Goal: Task Accomplishment & Management: Complete application form

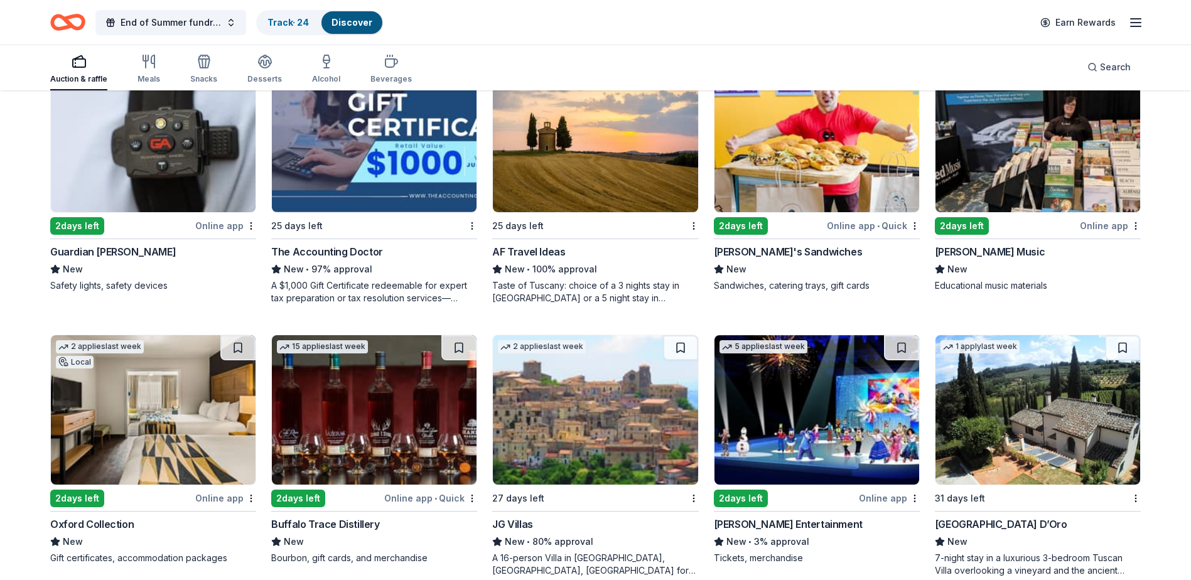
scroll to position [723, 0]
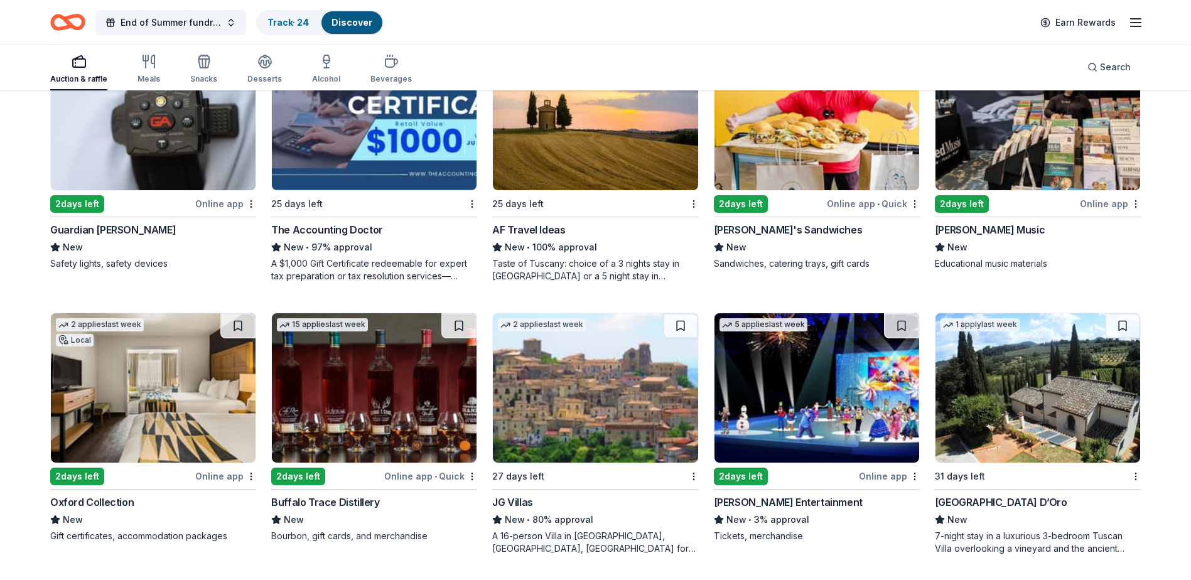
click at [847, 410] on img at bounding box center [816, 387] width 205 height 149
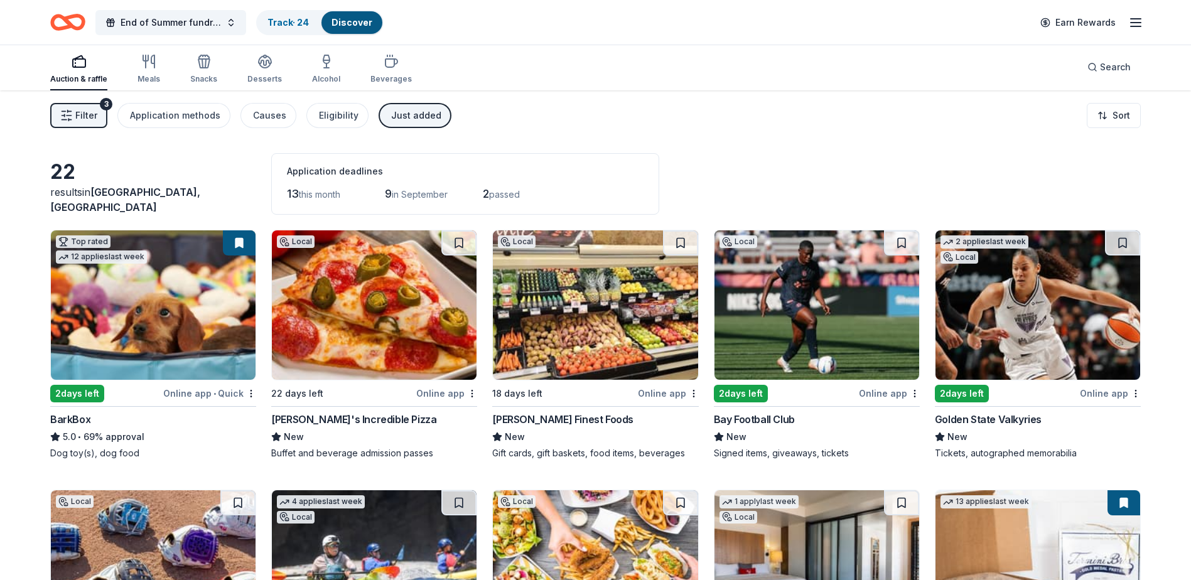
scroll to position [0, 0]
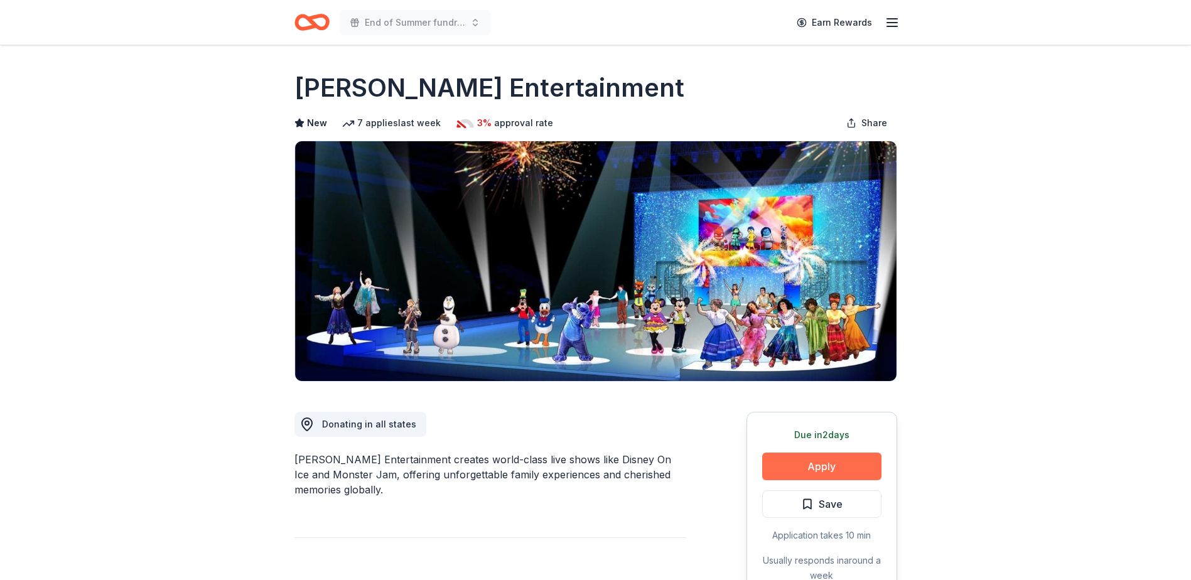
click at [799, 468] on button "Apply" at bounding box center [821, 467] width 119 height 28
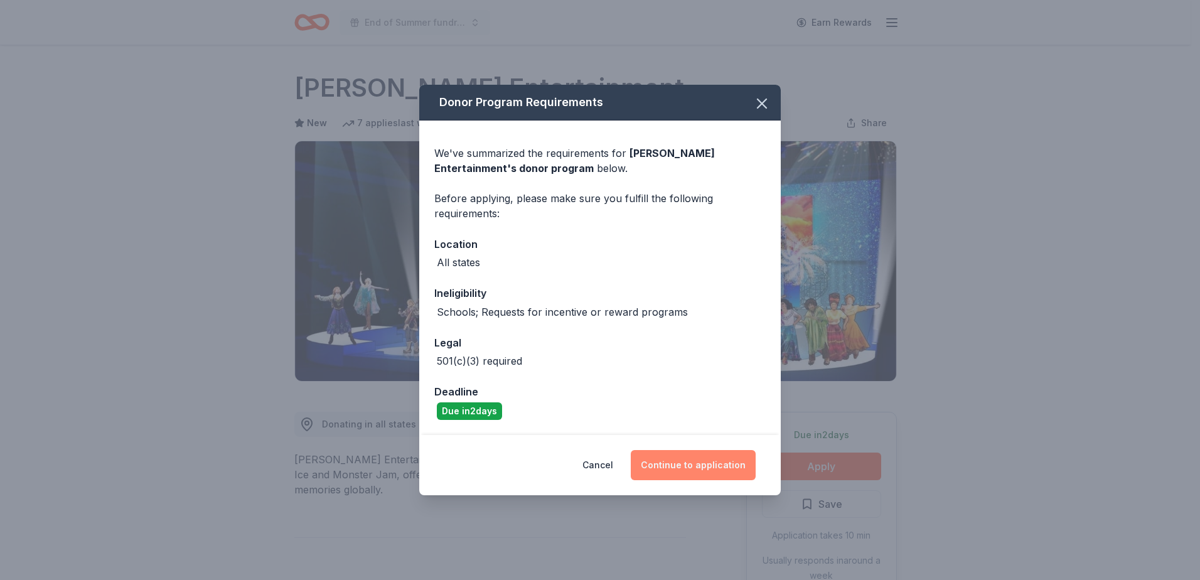
click at [689, 475] on button "Continue to application" at bounding box center [693, 465] width 125 height 30
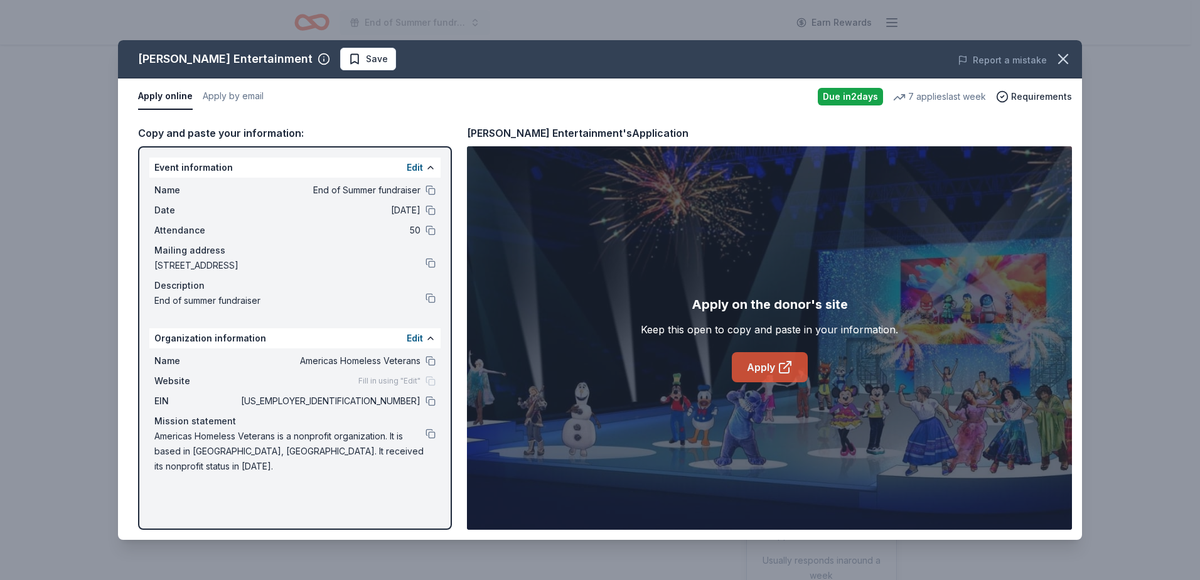
click at [776, 369] on link "Apply" at bounding box center [770, 367] width 76 height 30
